Goal: Use online tool/utility: Utilize a website feature to perform a specific function

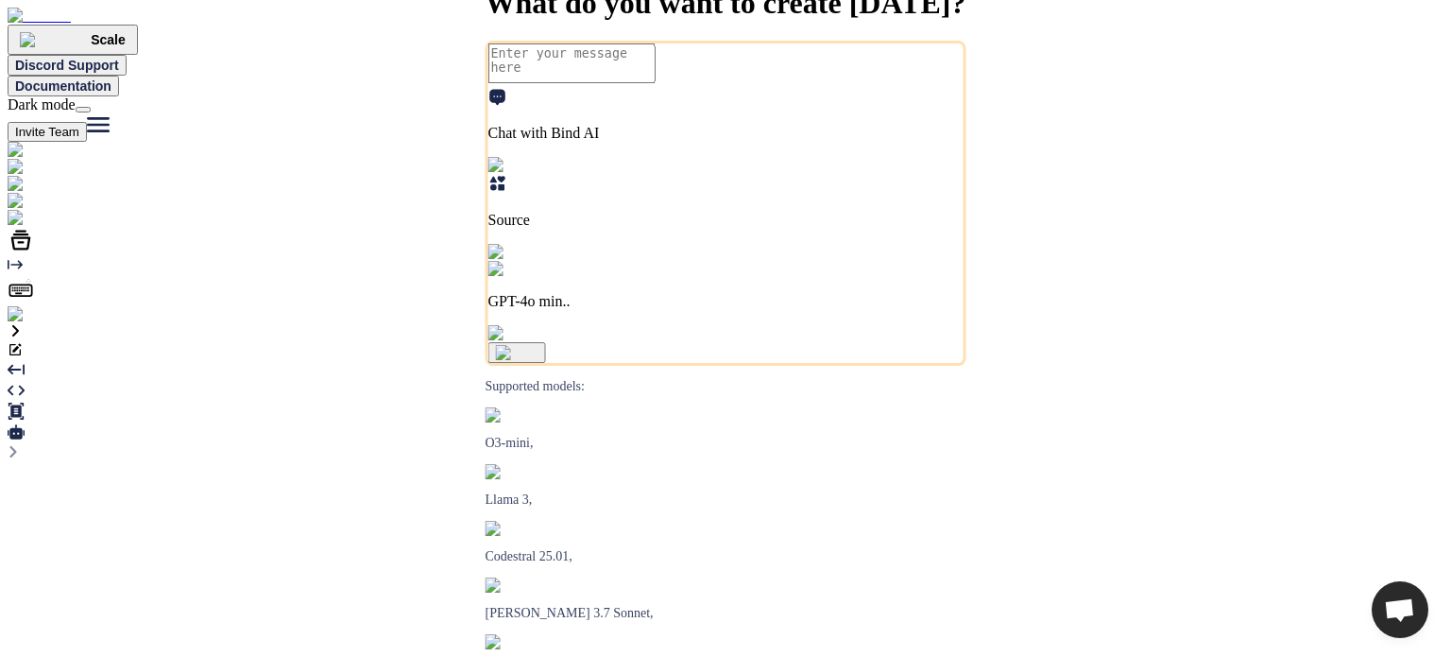
type textarea "x"
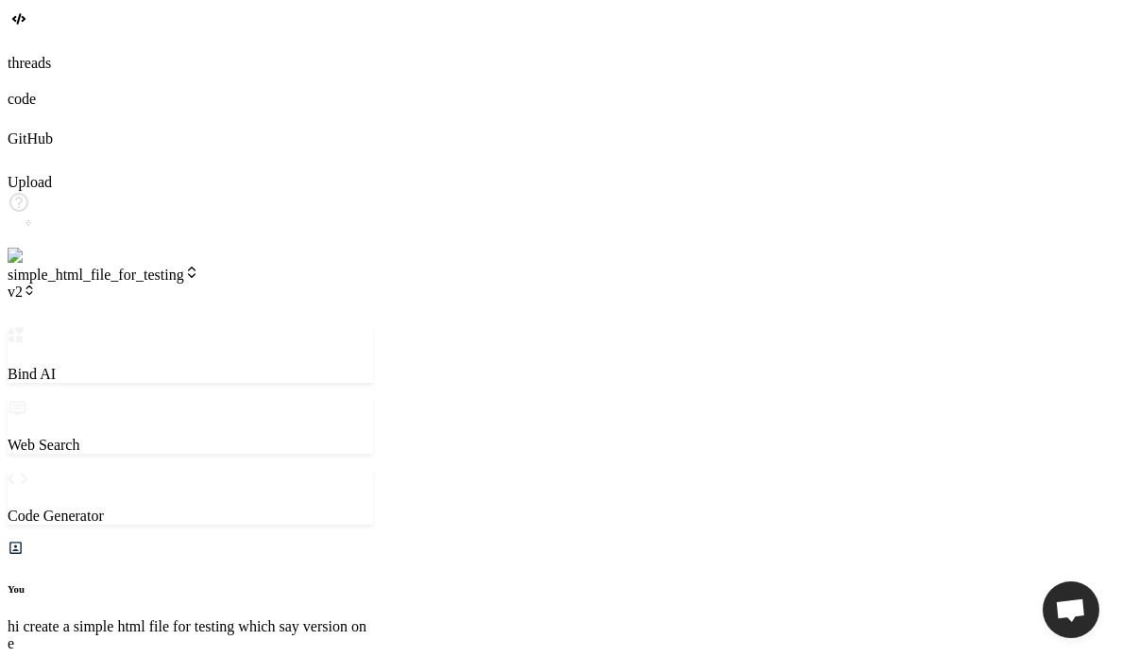
scroll to position [892, 0]
click at [36, 283] on icon at bounding box center [29, 289] width 13 height 13
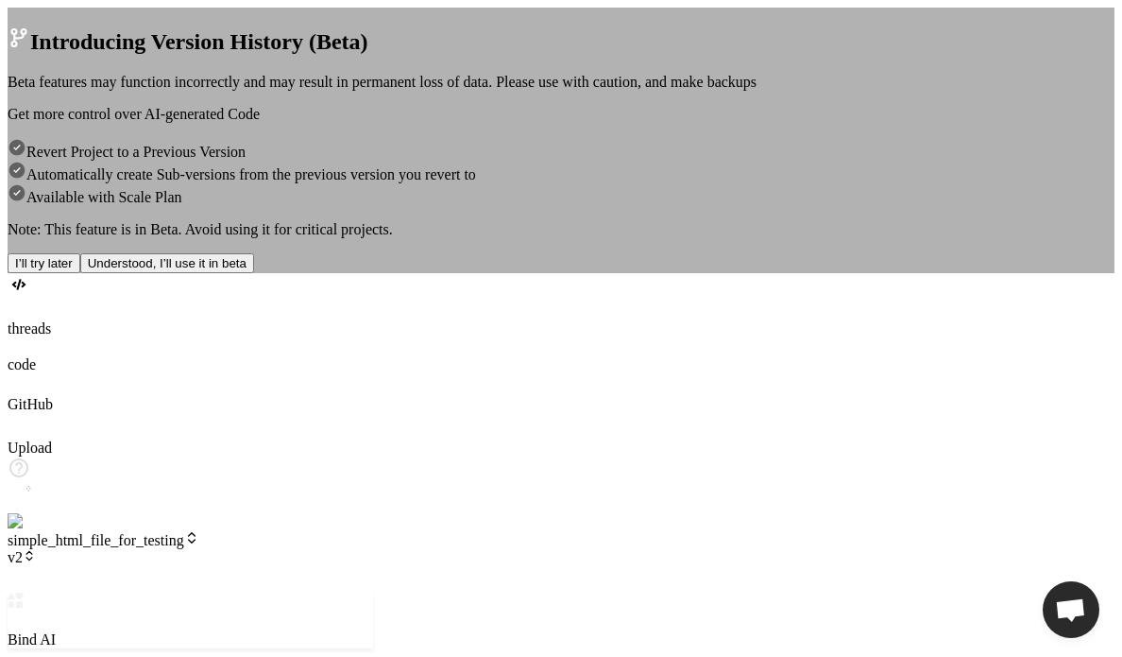
click at [310, 25] on div "Introducing Version History (Beta) Beta features may function incorrectly and m…" at bounding box center [561, 141] width 1107 height 266
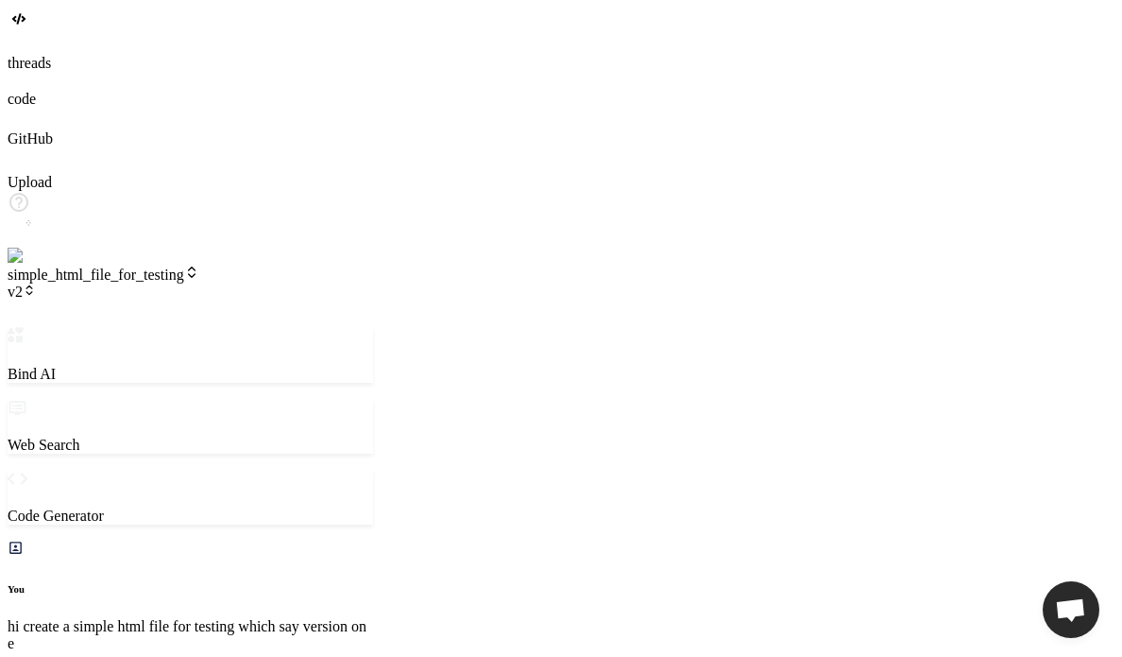
type textarea "x"
